Goal: Find specific page/section: Find specific page/section

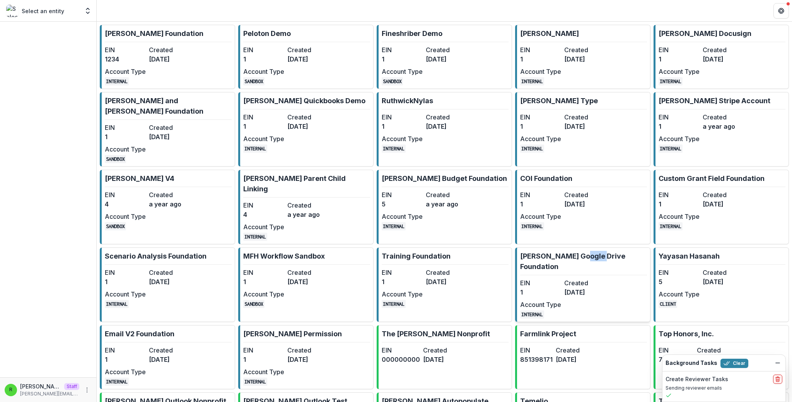
click at [585, 288] on dd "[DATE]" at bounding box center [584, 292] width 41 height 9
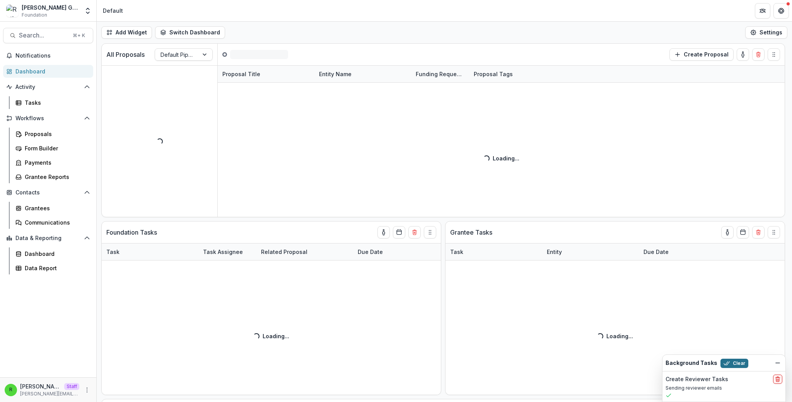
click at [734, 363] on button "Clear" at bounding box center [735, 363] width 28 height 9
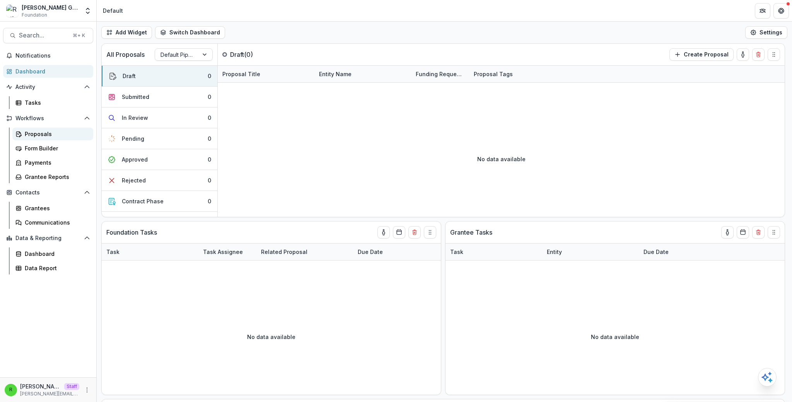
click at [38, 134] on div "Proposals" at bounding box center [56, 134] width 62 height 8
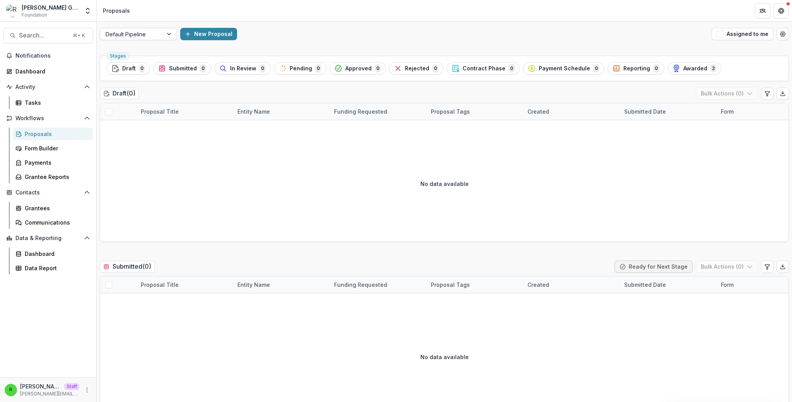
click at [145, 31] on div at bounding box center [132, 34] width 52 height 10
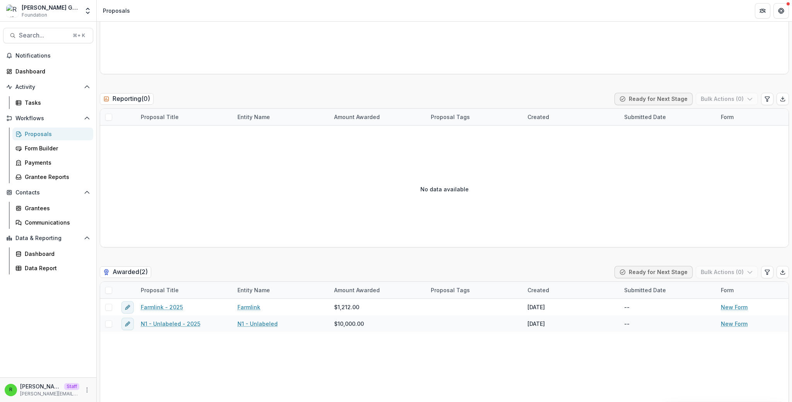
scroll to position [1403, 0]
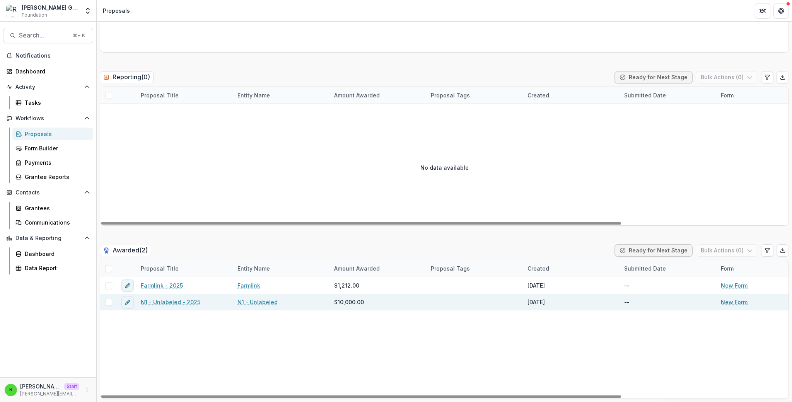
click at [173, 304] on link "N1 - Unlabeled - 2025" at bounding box center [171, 302] width 60 height 8
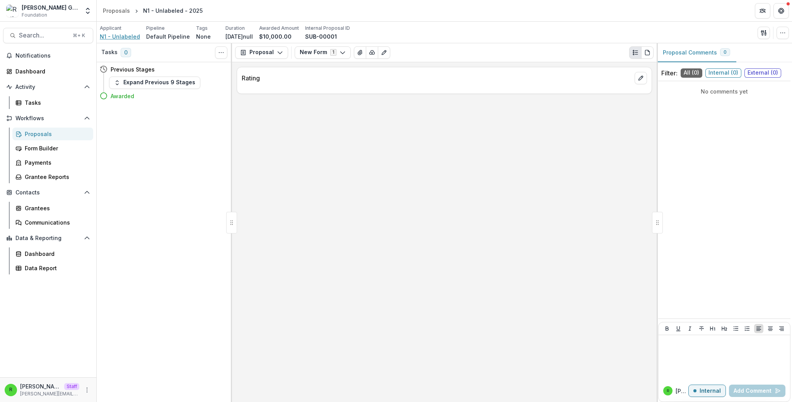
click at [119, 38] on span "N1 - Unlabeled" at bounding box center [120, 36] width 40 height 8
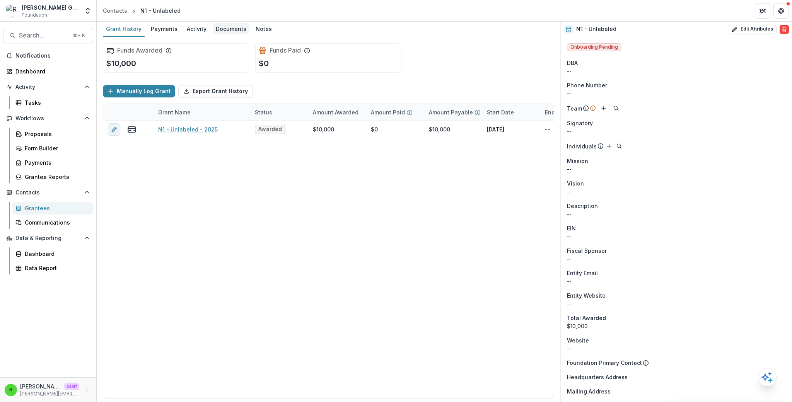
click at [234, 32] on div "Documents" at bounding box center [231, 28] width 37 height 11
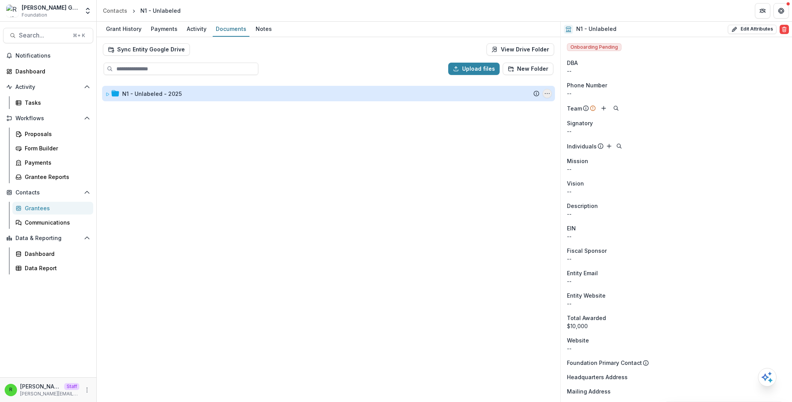
click at [545, 96] on icon "N1 - Unlabeled - 2025 Options" at bounding box center [547, 94] width 6 height 6
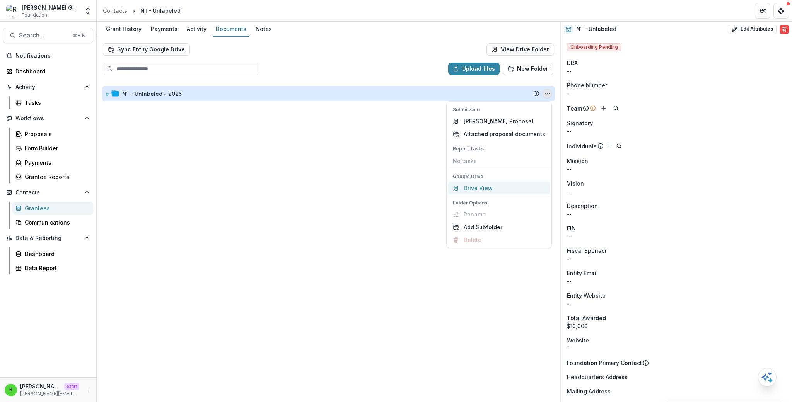
click at [489, 190] on link "Drive View" at bounding box center [499, 188] width 102 height 13
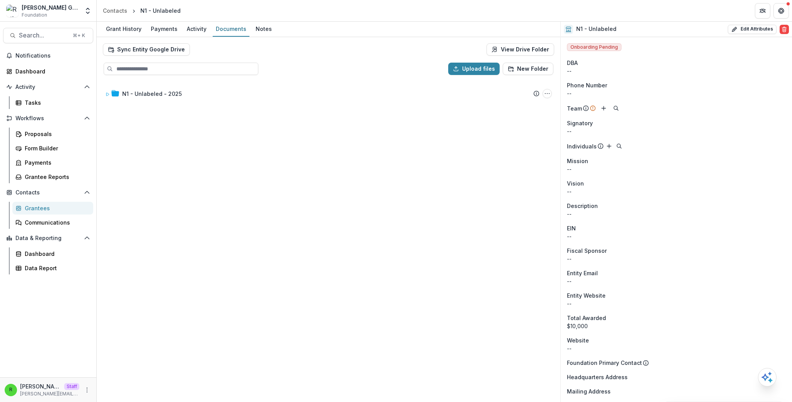
click at [382, 183] on div "N1 - Unlabeled - 2025 Submission Temelio Proposal Attached proposal documents R…" at bounding box center [328, 241] width 462 height 320
click at [355, 57] on div "Upload files New Folder" at bounding box center [328, 68] width 462 height 25
